Goal: Navigation & Orientation: Find specific page/section

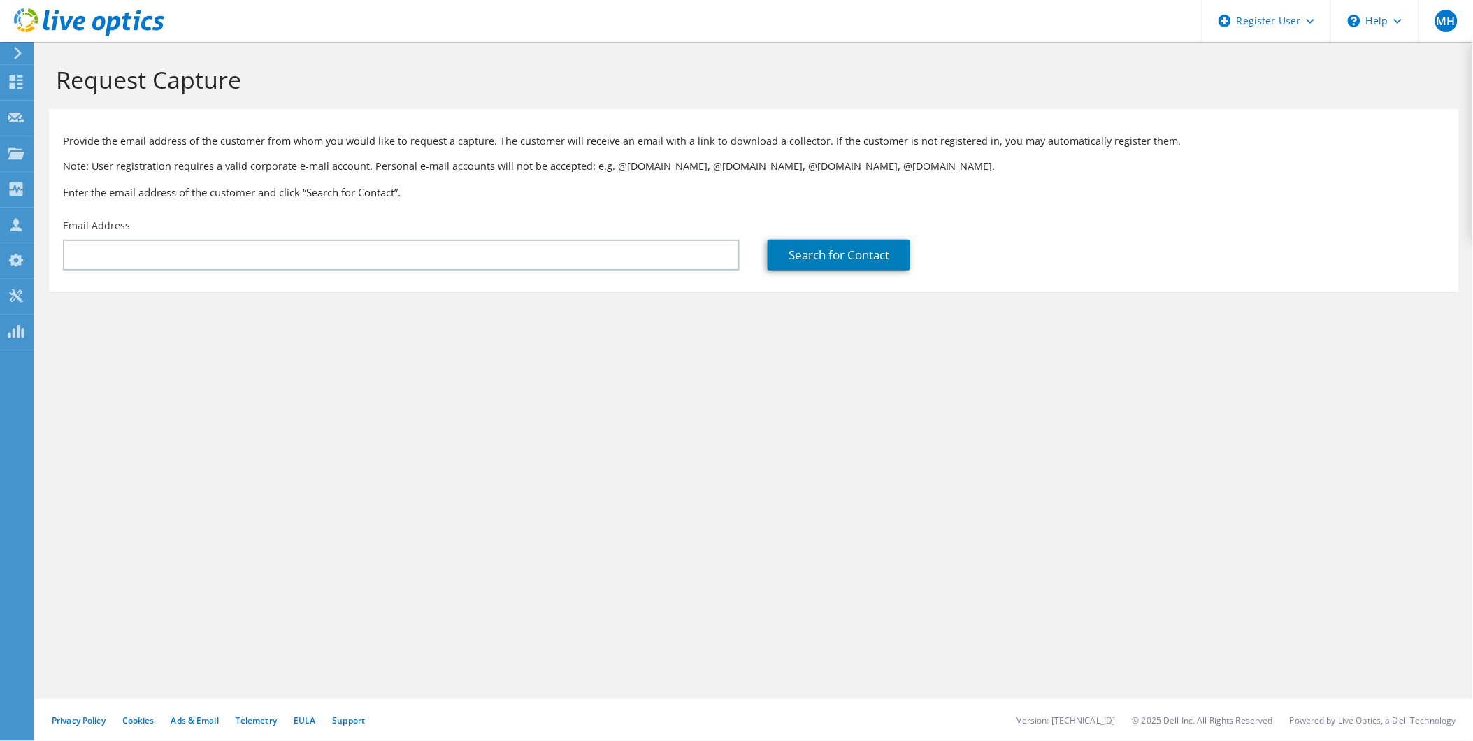
click at [80, 22] on use at bounding box center [89, 22] width 150 height 28
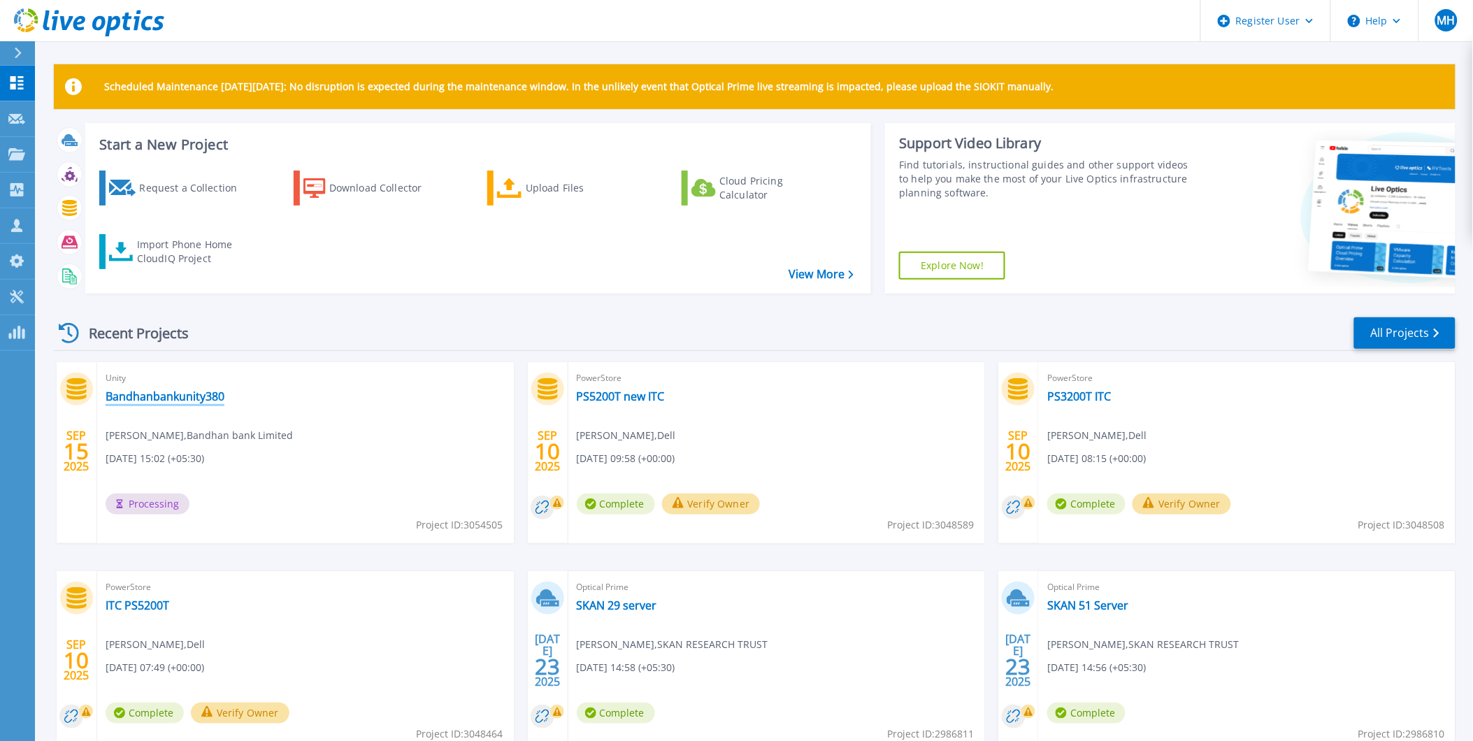
click at [208, 389] on link "Bandhanbankunity380" at bounding box center [165, 396] width 119 height 14
